Goal: Task Accomplishment & Management: Manage account settings

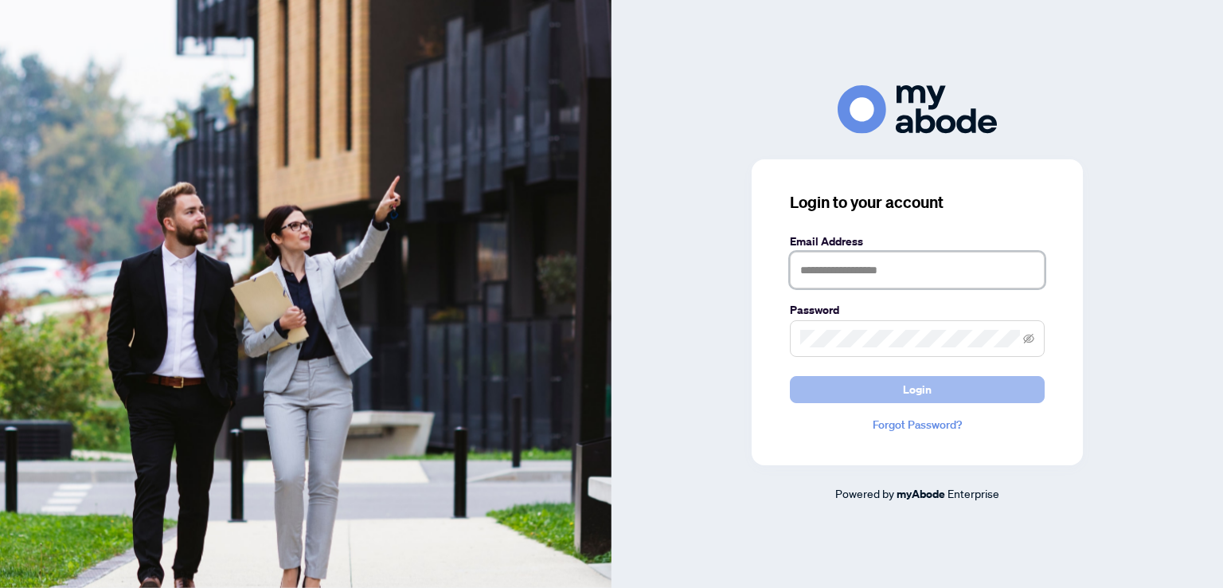
type input "**********"
click at [913, 392] on span "Login" at bounding box center [917, 389] width 29 height 25
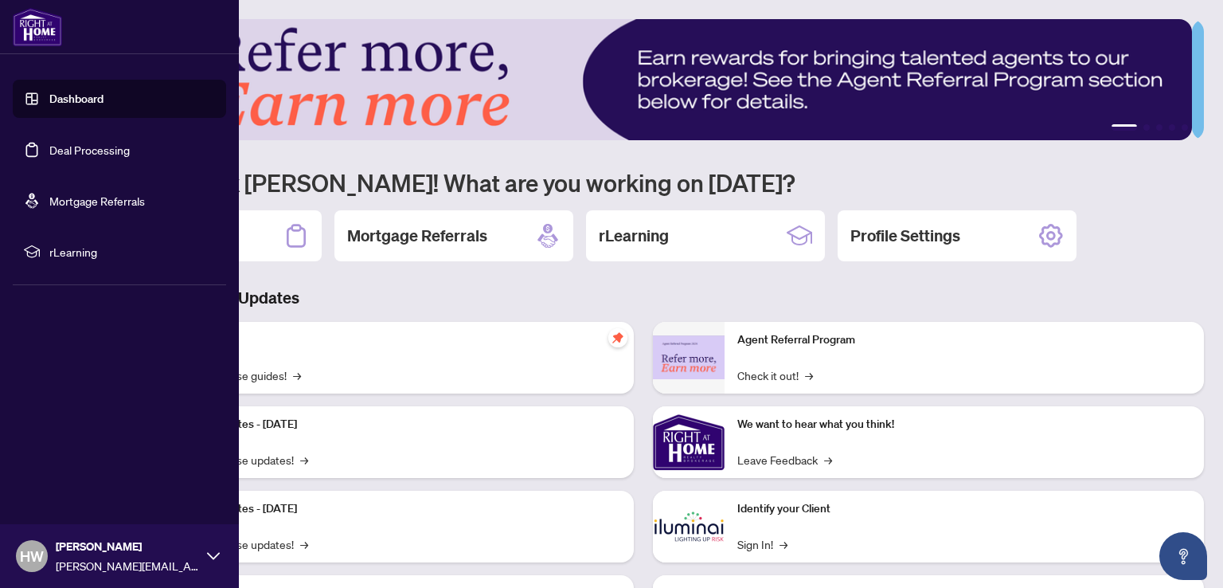
click at [49, 93] on link "Dashboard" at bounding box center [76, 99] width 54 height 14
click at [49, 146] on link "Deal Processing" at bounding box center [89, 150] width 80 height 14
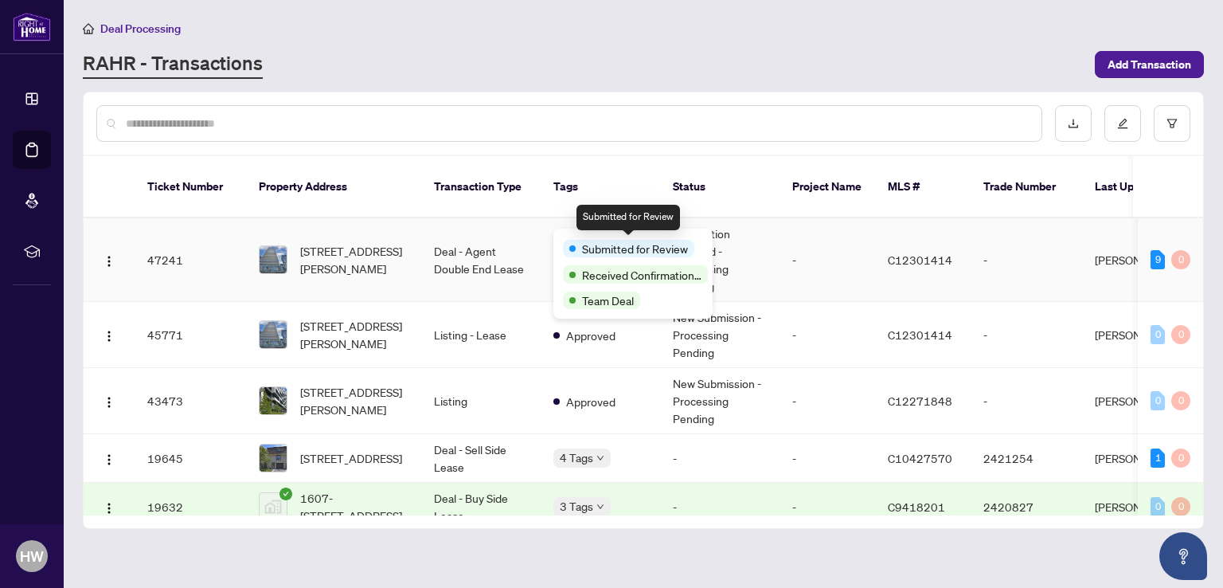
click at [573, 245] on span at bounding box center [572, 248] width 6 height 6
click at [623, 244] on span "Submitted for Review" at bounding box center [635, 249] width 106 height 18
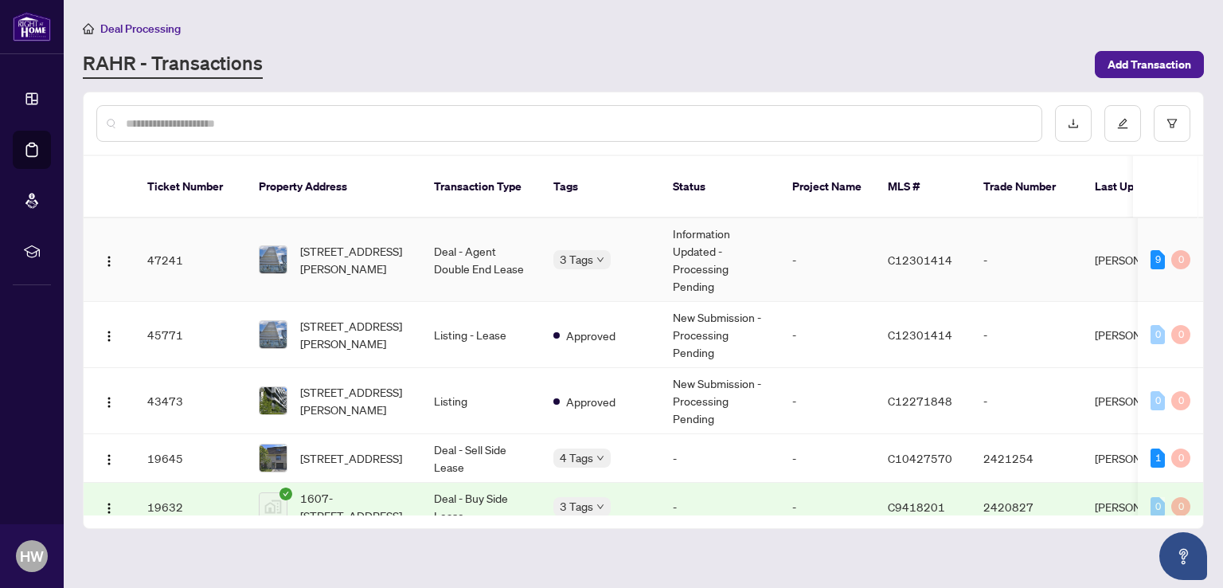
click at [553, 252] on div "Submitted for Review Received Confirmation of Closing Team Deal" at bounding box center [553, 252] width 0 height 0
click at [1213, 176] on main "Deal Processing [PERSON_NAME] - Transactions Add Transaction Ticket Number Prop…" at bounding box center [643, 294] width 1159 height 588
click at [1178, 250] on div "0" at bounding box center [1180, 259] width 19 height 19
click at [1075, 229] on td "-" at bounding box center [1025, 260] width 111 height 84
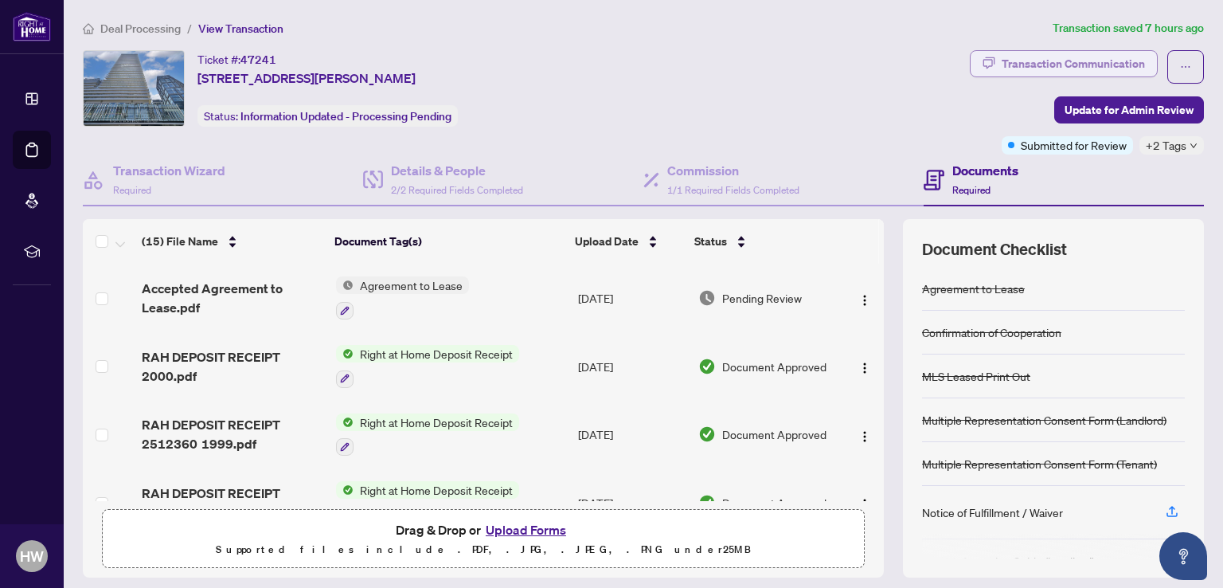
click at [1049, 61] on div "Transaction Communication" at bounding box center [1072, 63] width 143 height 25
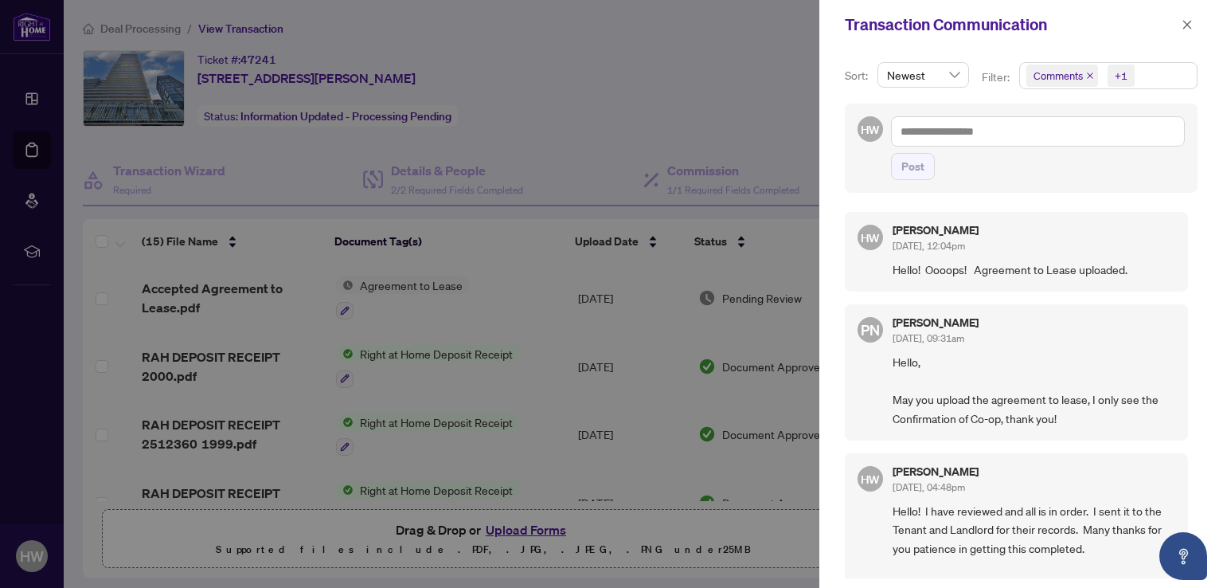
click at [733, 80] on div at bounding box center [611, 294] width 1223 height 588
click at [1185, 20] on icon "close" at bounding box center [1186, 24] width 11 height 11
